Goal: Information Seeking & Learning: Learn about a topic

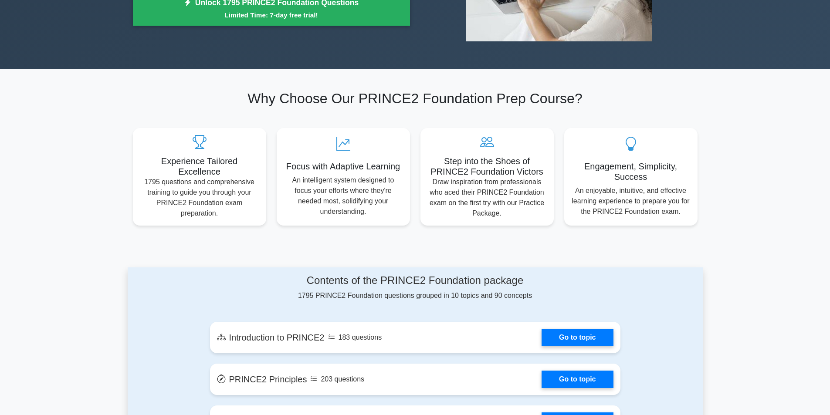
scroll to position [305, 0]
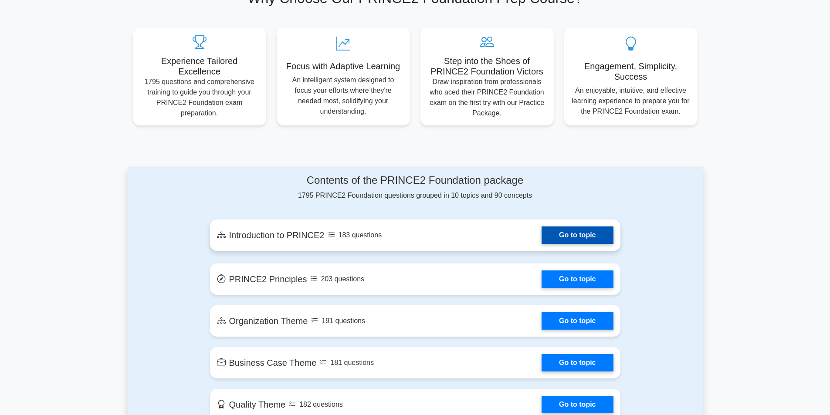
click at [542, 233] on link "Go to topic" at bounding box center [577, 235] width 71 height 17
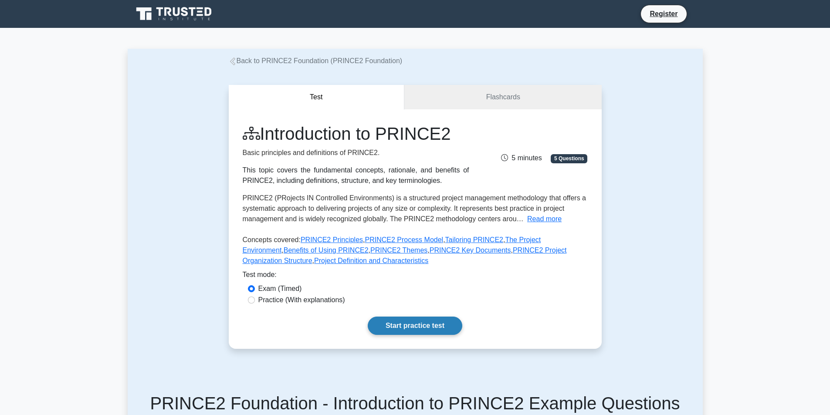
click at [433, 331] on link "Start practice test" at bounding box center [415, 326] width 95 height 18
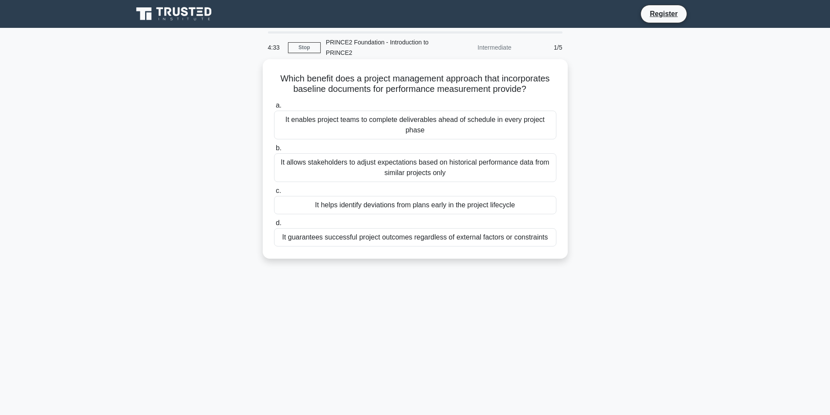
click at [392, 160] on div "It allows stakeholders to adjust expectations based on historical performance d…" at bounding box center [415, 167] width 282 height 29
click at [274, 151] on input "b. It allows stakeholders to adjust expectations based on historical performanc…" at bounding box center [274, 149] width 0 height 6
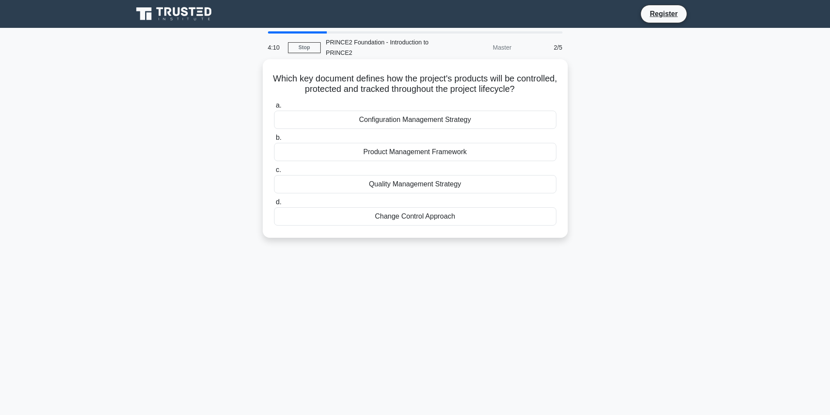
click at [448, 219] on div "Change Control Approach" at bounding box center [415, 216] width 282 height 18
click at [274, 205] on input "d. Change Control Approach" at bounding box center [274, 203] width 0 height 6
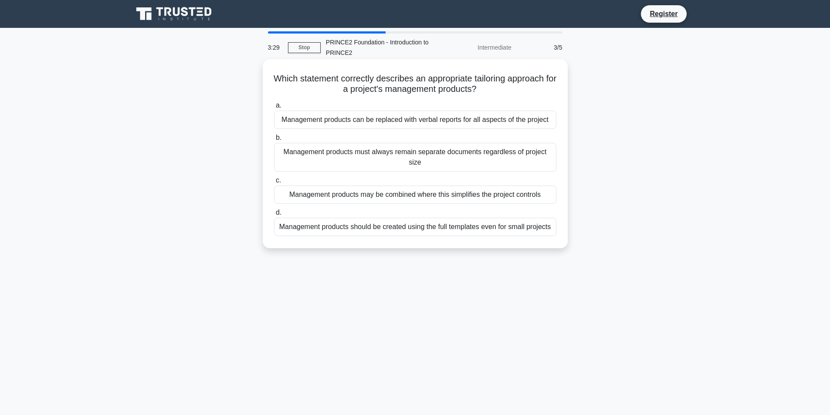
click at [404, 193] on div "Management products may be combined where this simplifies the project controls" at bounding box center [415, 195] width 282 height 18
click at [274, 183] on input "c. Management products may be combined where this simplifies the project contro…" at bounding box center [274, 181] width 0 height 6
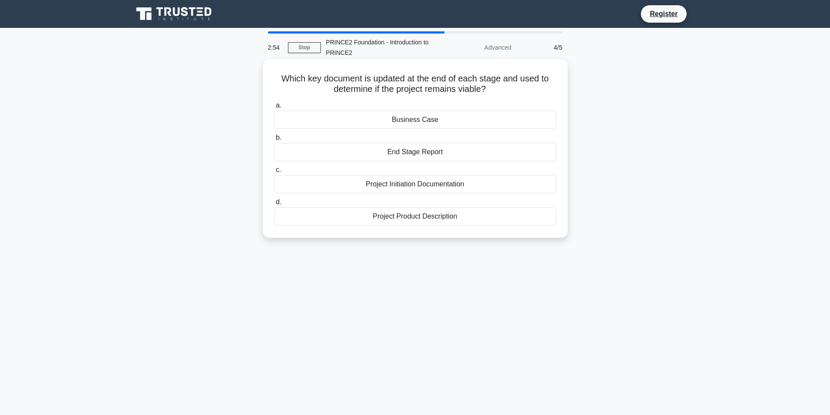
click at [448, 119] on div "Business Case" at bounding box center [415, 120] width 282 height 18
click at [274, 109] on input "a. Business Case" at bounding box center [274, 106] width 0 height 6
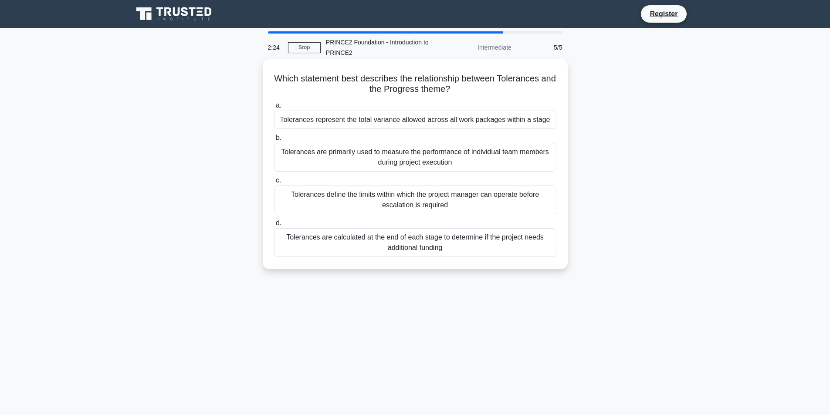
click at [461, 199] on div "Tolerances define the limits within which the project manager can operate befor…" at bounding box center [415, 200] width 282 height 29
click at [274, 183] on input "c. Tolerances define the limits within which the project manager can operate be…" at bounding box center [274, 181] width 0 height 6
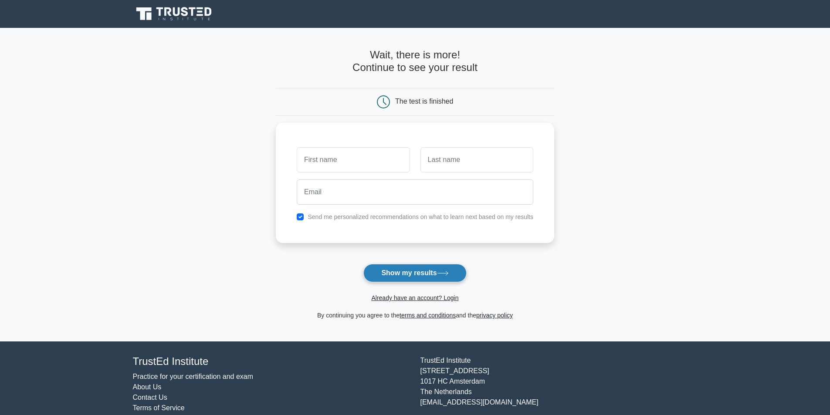
click at [423, 273] on button "Show my results" at bounding box center [414, 273] width 103 height 18
